Goal: Task Accomplishment & Management: Use online tool/utility

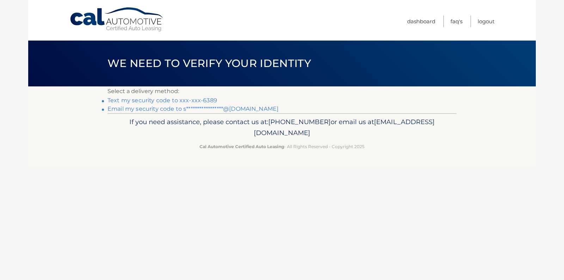
click at [192, 103] on link "Text my security code to xxx-xxx-6389" at bounding box center [162, 100] width 110 height 7
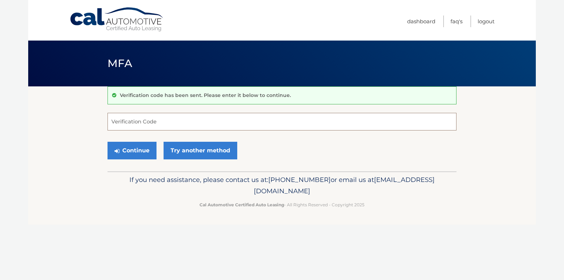
click at [128, 126] on input "Verification Code" at bounding box center [281, 122] width 349 height 18
type input "871080"
click at [132, 154] on button "Continue" at bounding box center [131, 151] width 49 height 18
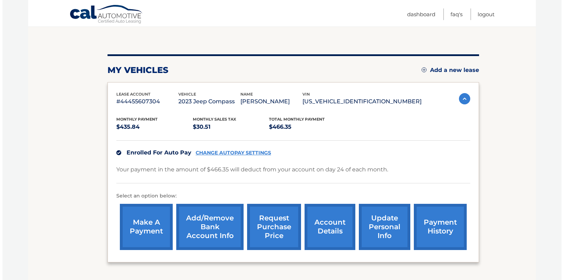
scroll to position [65, 0]
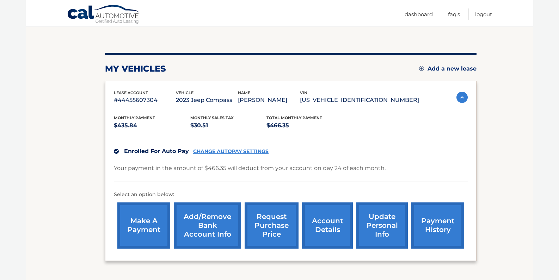
click at [269, 226] on link "request purchase price" at bounding box center [271, 225] width 54 height 46
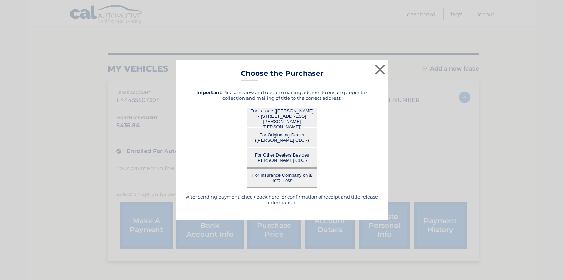
click at [275, 157] on button "For Other Dealers Besides Jerry Ulm CDJR" at bounding box center [282, 157] width 70 height 19
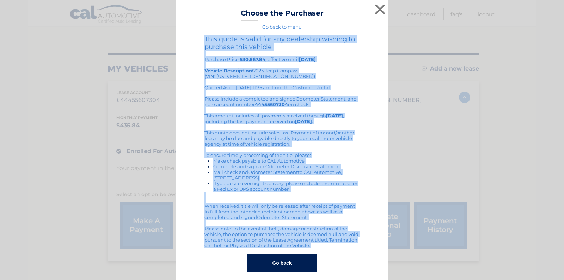
drag, startPoint x: 202, startPoint y: 37, endPoint x: 352, endPoint y: 271, distance: 277.9
click at [352, 271] on div "This quote is valid for any dealership wishing to purchase this vehicle Purchas…" at bounding box center [282, 153] width 194 height 237
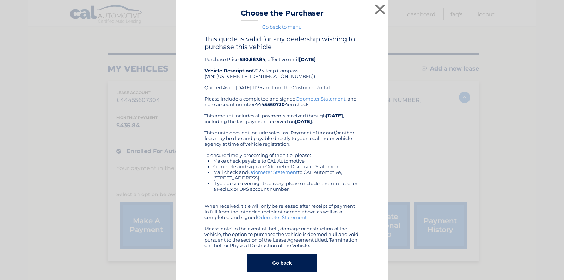
click at [202, 7] on div "× Choose the Purchaser Go back to menu After sending payment, check back here f…" at bounding box center [281, 143] width 211 height 286
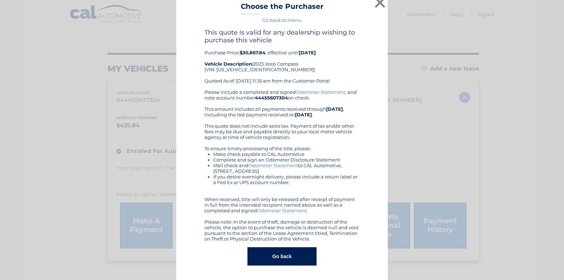
click at [275, 256] on button "Go back" at bounding box center [281, 256] width 69 height 18
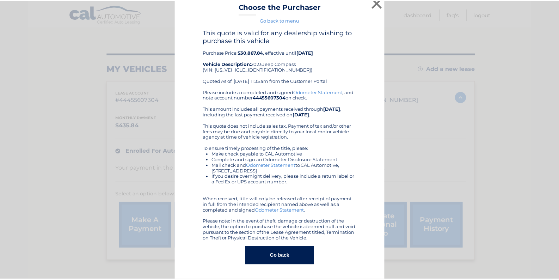
scroll to position [0, 0]
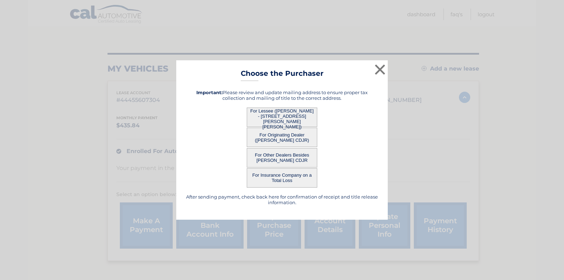
click at [282, 135] on button "For Originating Dealer (Jerry Ulm CDJR)" at bounding box center [282, 137] width 70 height 19
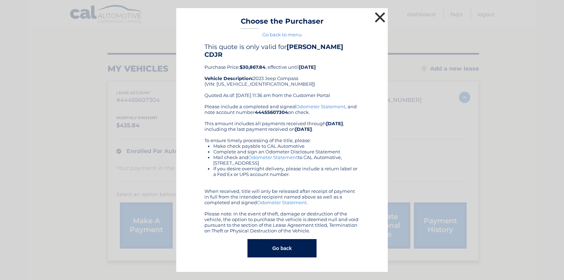
click at [380, 11] on button "×" at bounding box center [380, 17] width 14 height 14
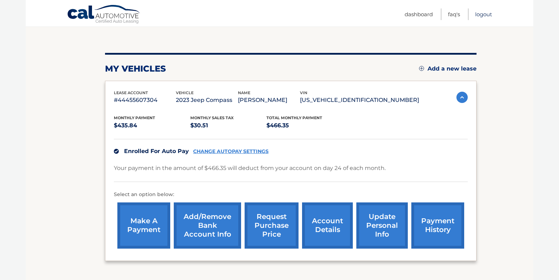
click at [477, 14] on link "Logout" at bounding box center [483, 14] width 17 height 12
